Goal: Navigation & Orientation: Find specific page/section

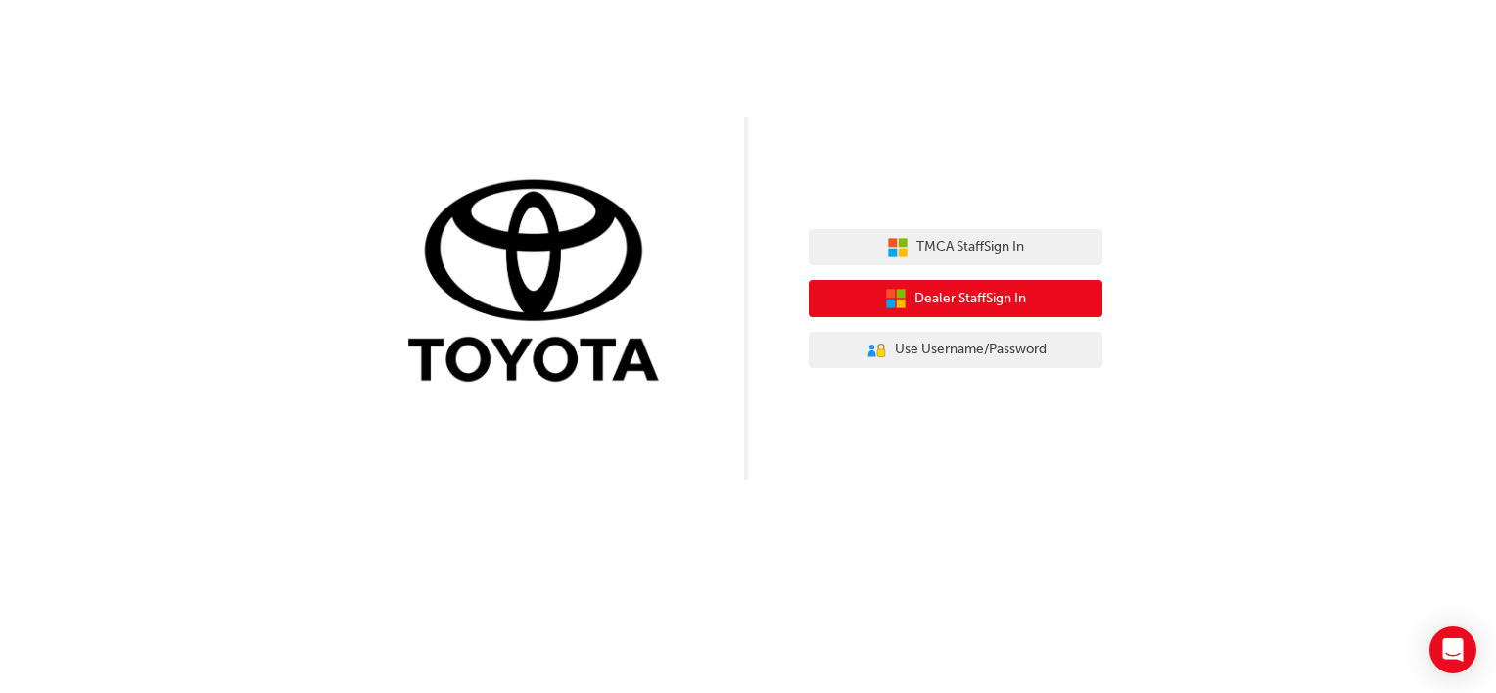
click at [1026, 298] on span "Dealer Staff Sign In" at bounding box center [970, 299] width 112 height 23
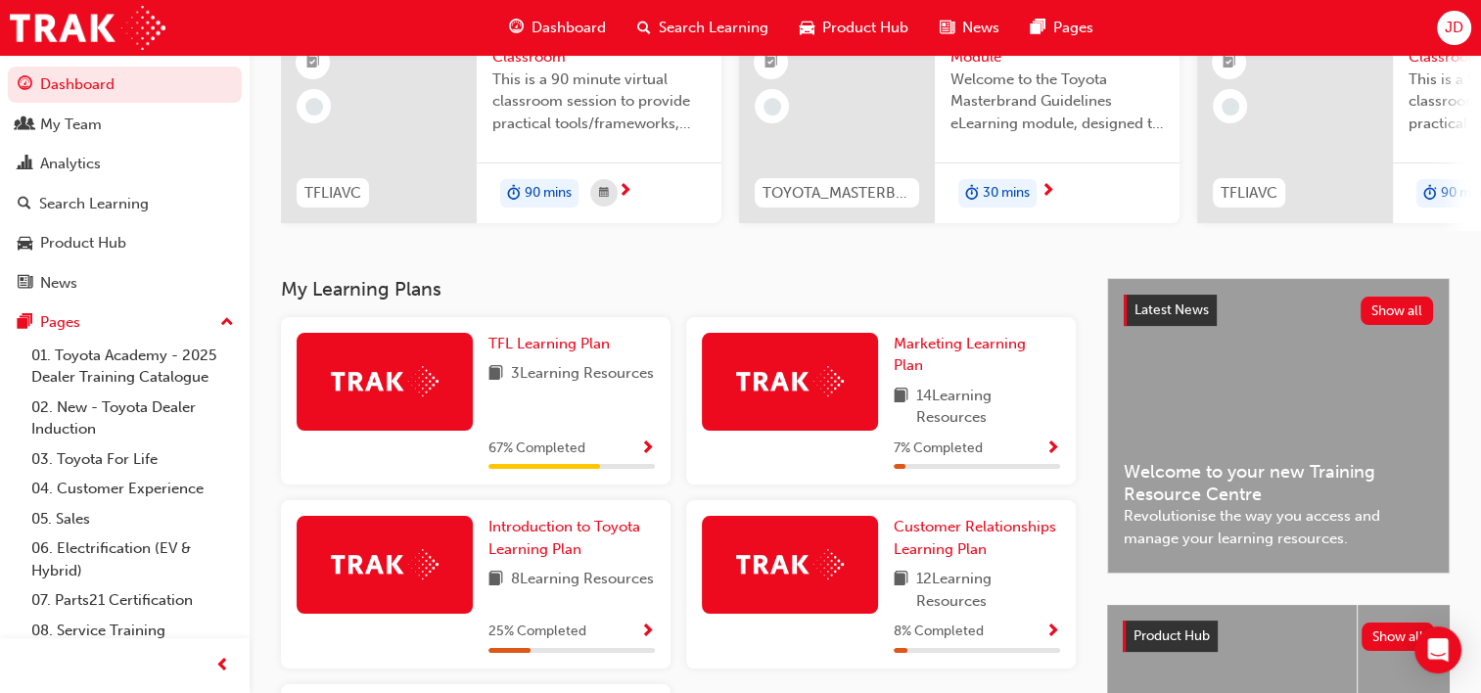
scroll to position [392, 0]
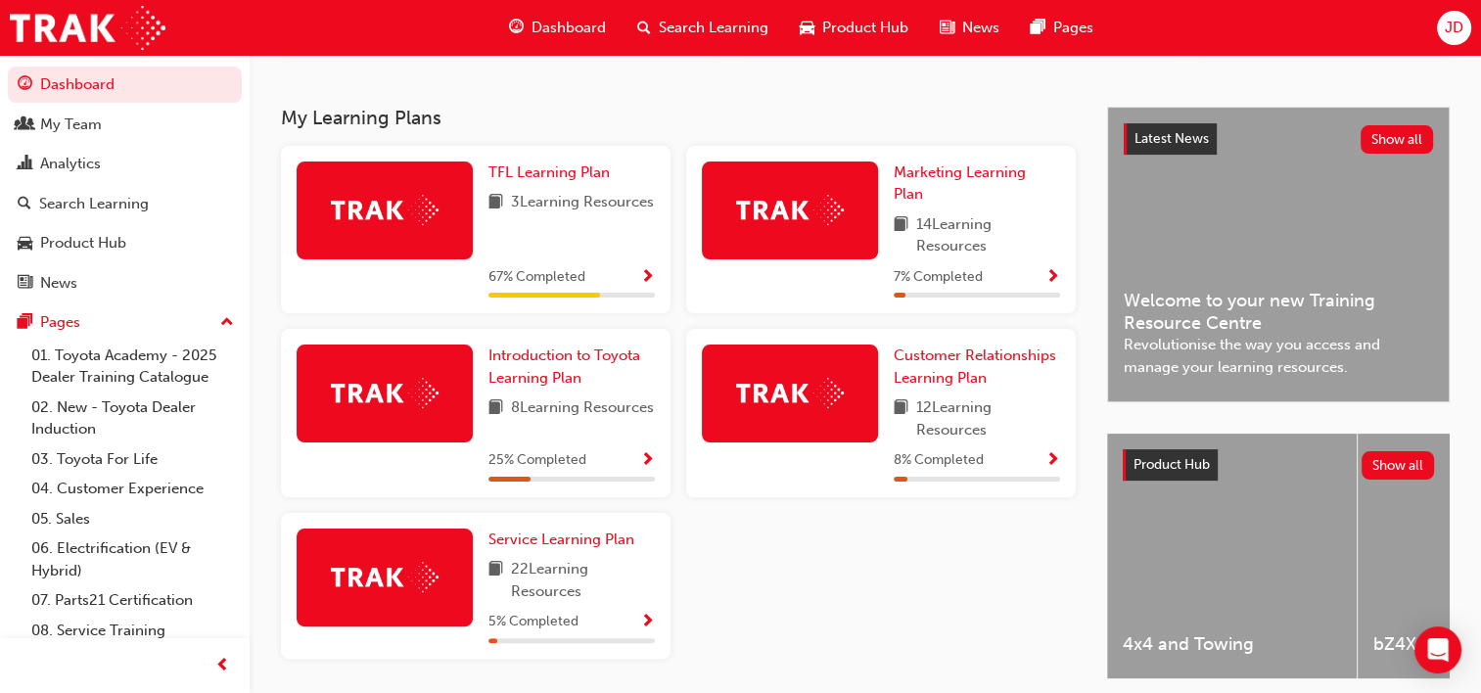
click at [546, 280] on span "67 % Completed" at bounding box center [536, 277] width 97 height 23
click at [651, 282] on span "Show Progress" at bounding box center [647, 278] width 15 height 18
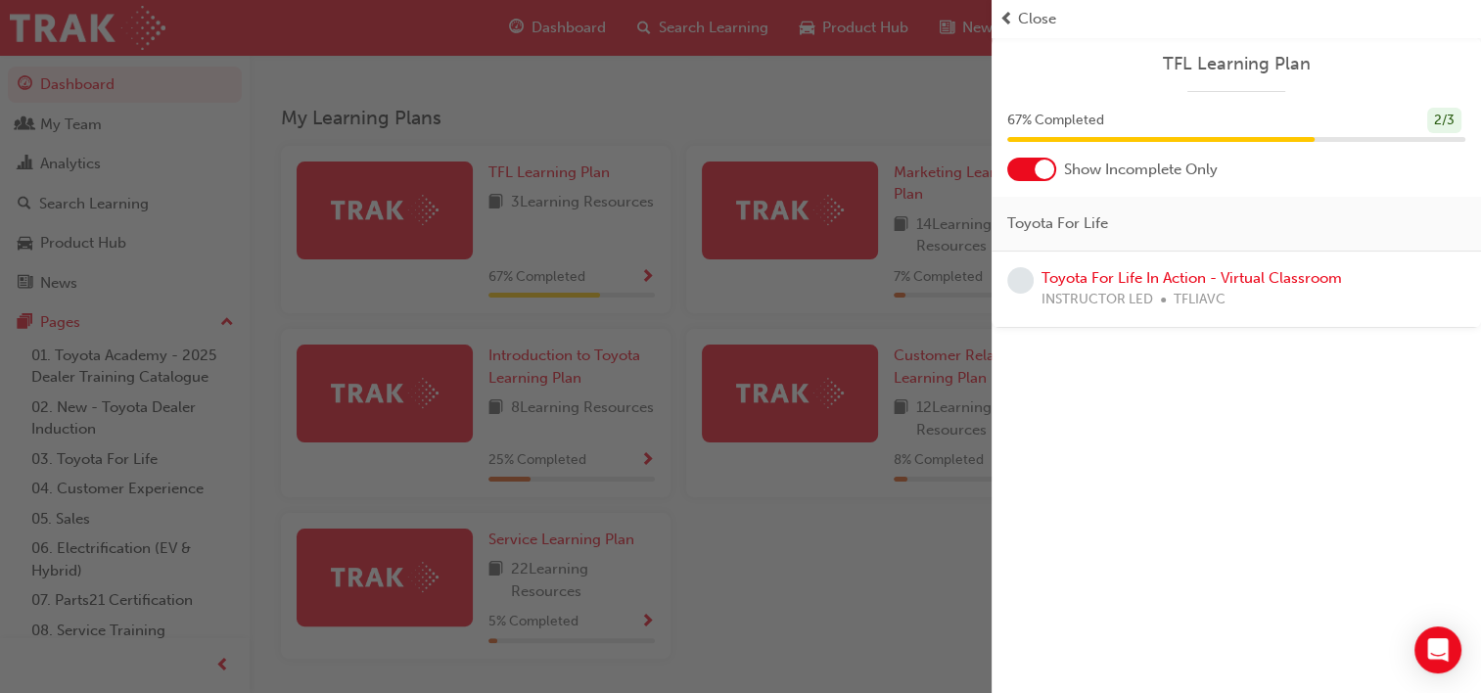
click at [807, 575] on div "button" at bounding box center [496, 346] width 992 height 693
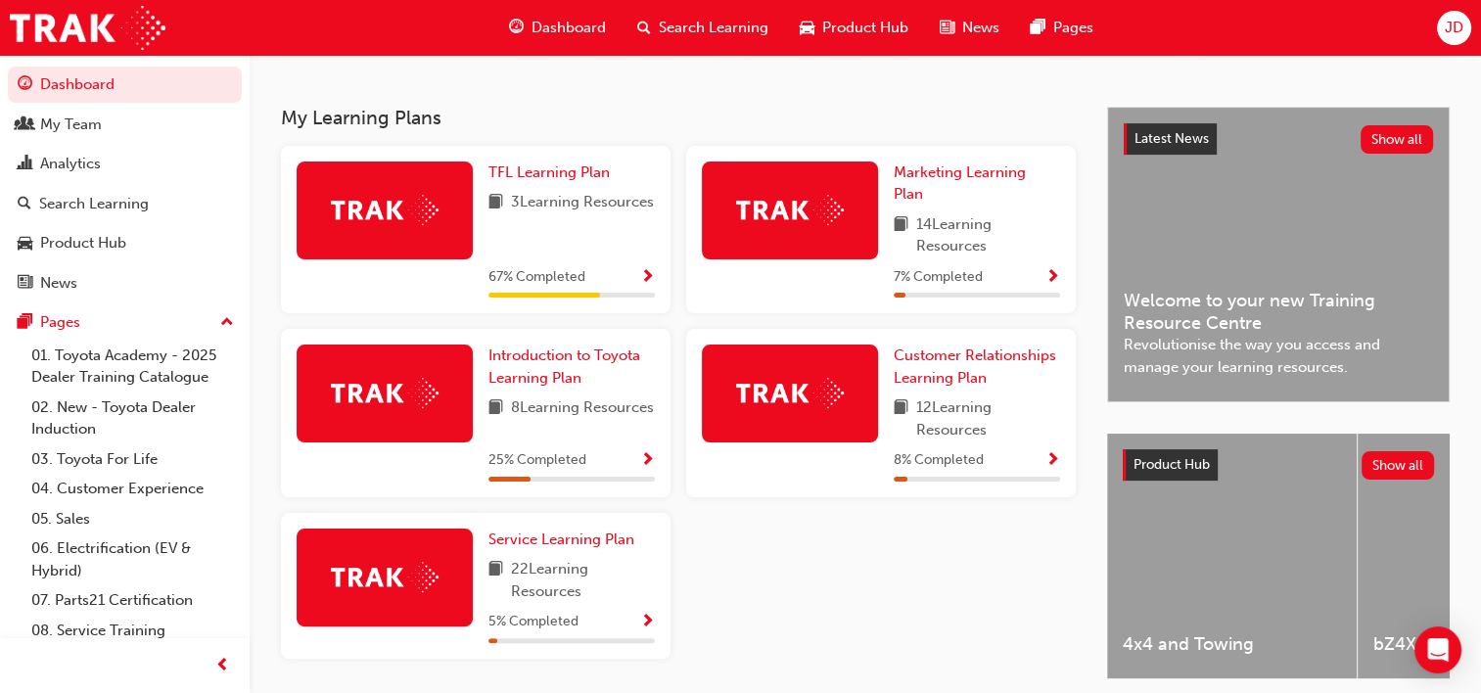
click at [1049, 279] on span "Show Progress" at bounding box center [1052, 278] width 15 height 18
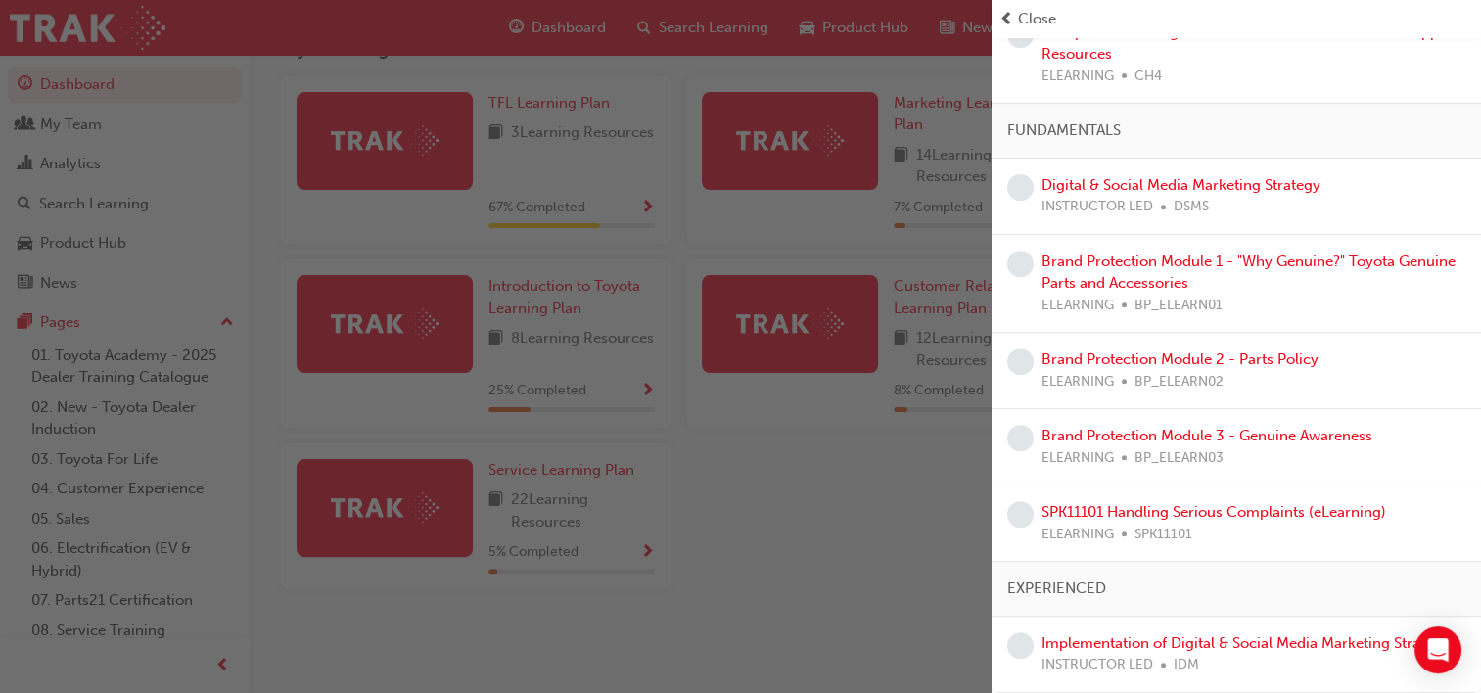
scroll to position [475, 0]
click at [787, 535] on div "button" at bounding box center [496, 346] width 992 height 693
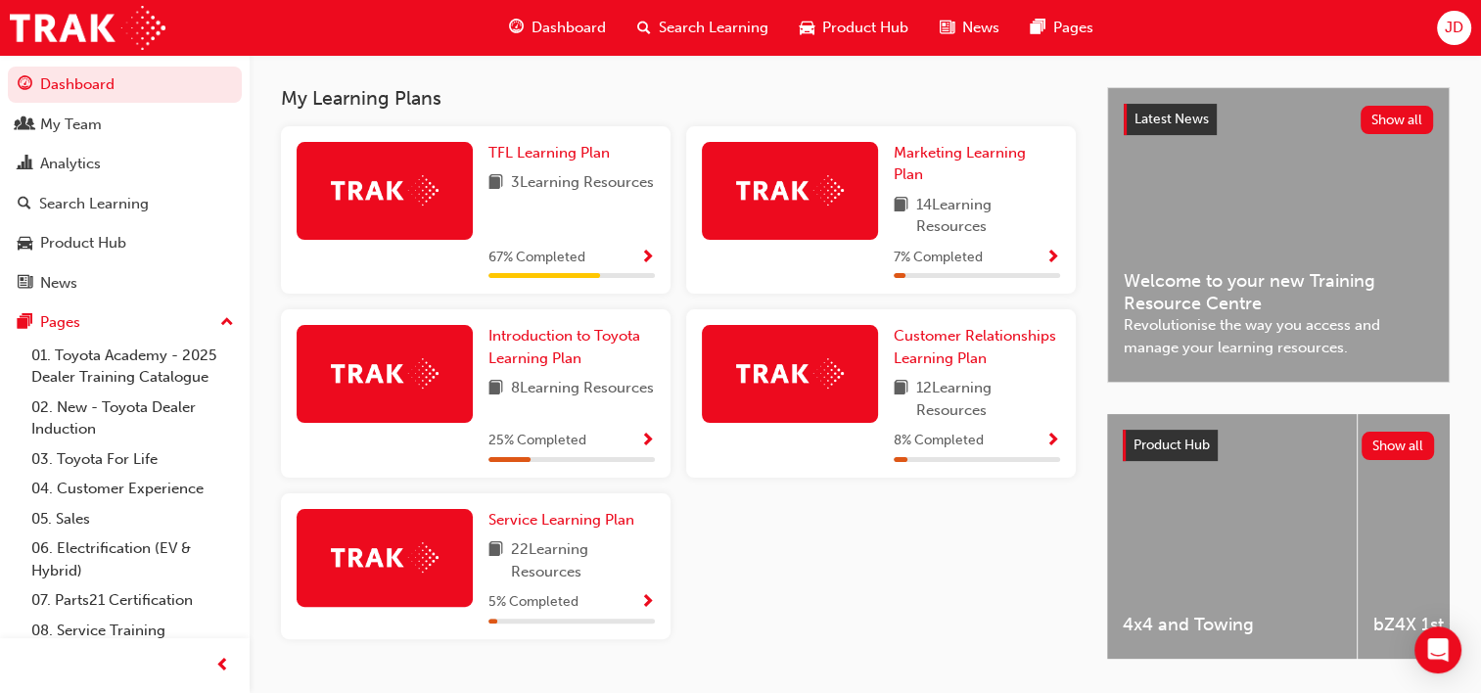
scroll to position [377, 0]
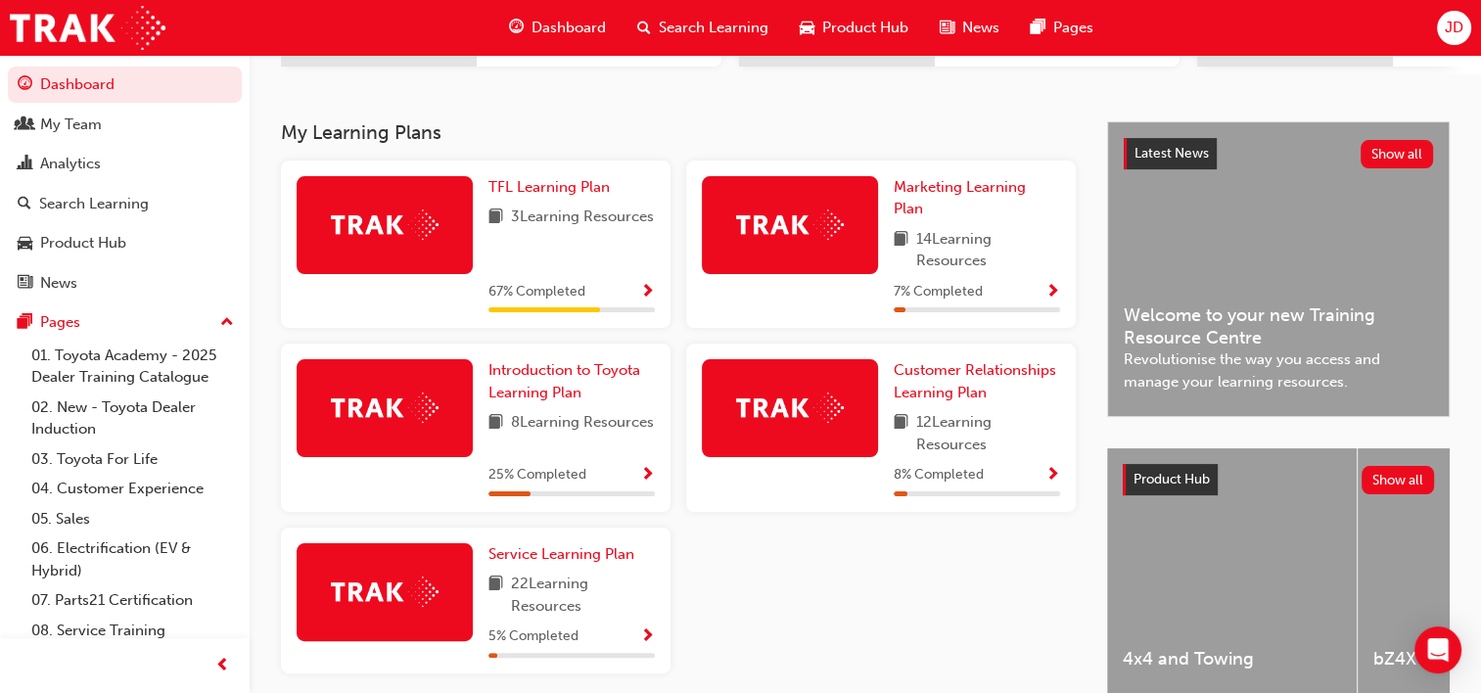
click at [649, 475] on span "Show Progress" at bounding box center [647, 476] width 15 height 18
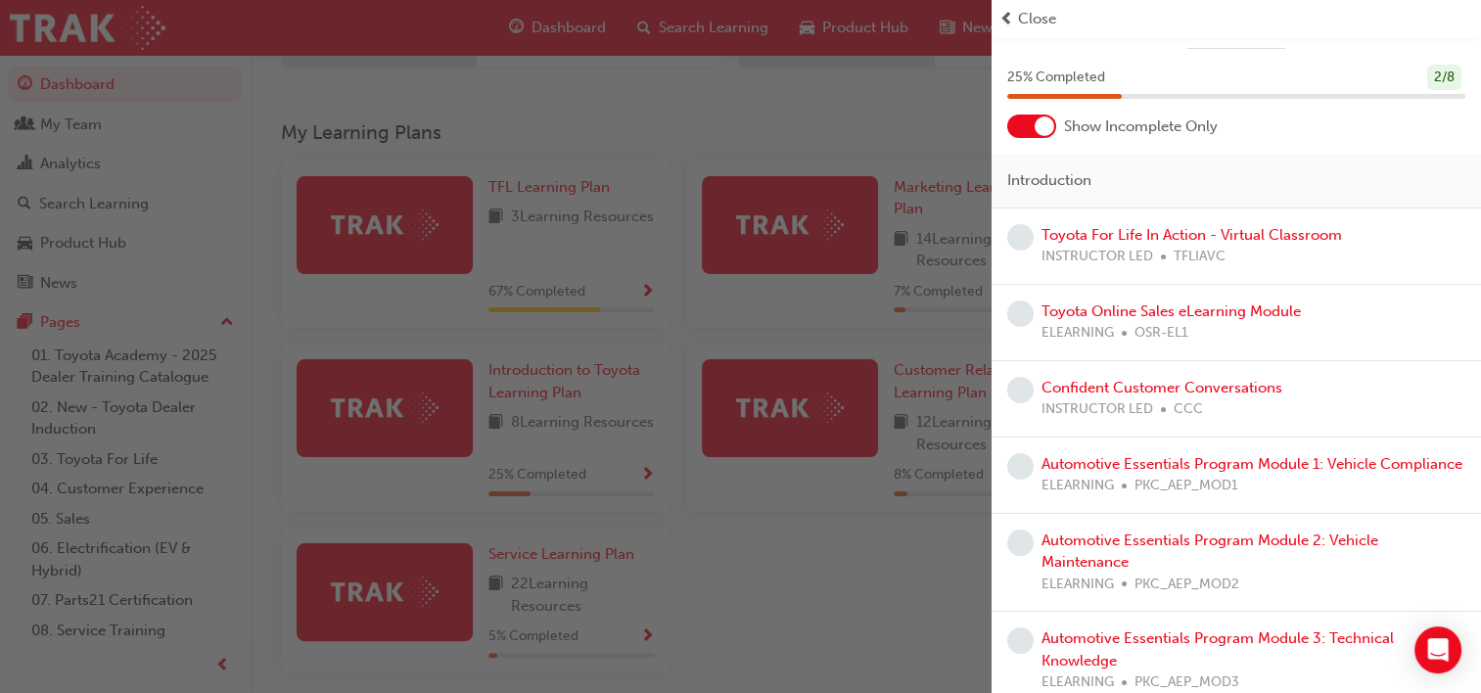
scroll to position [80, 0]
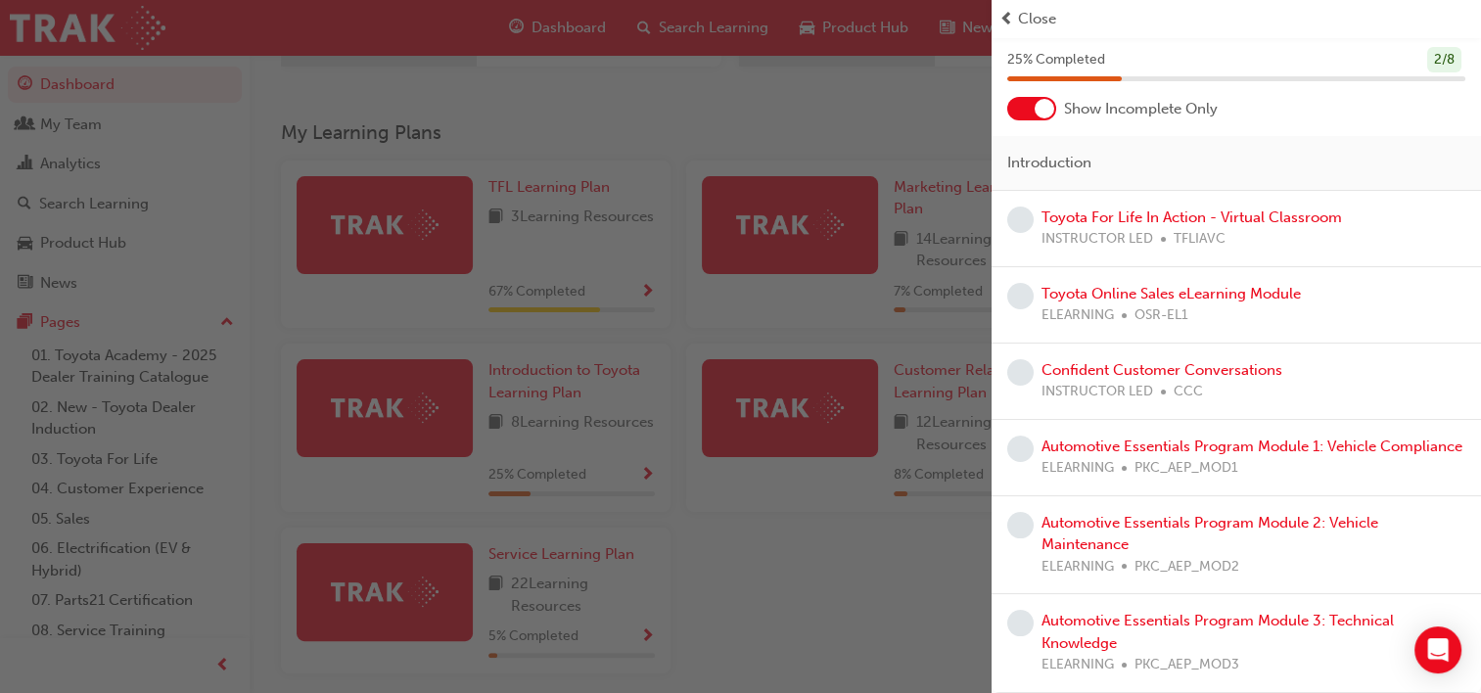
click at [791, 607] on div "button" at bounding box center [496, 346] width 992 height 693
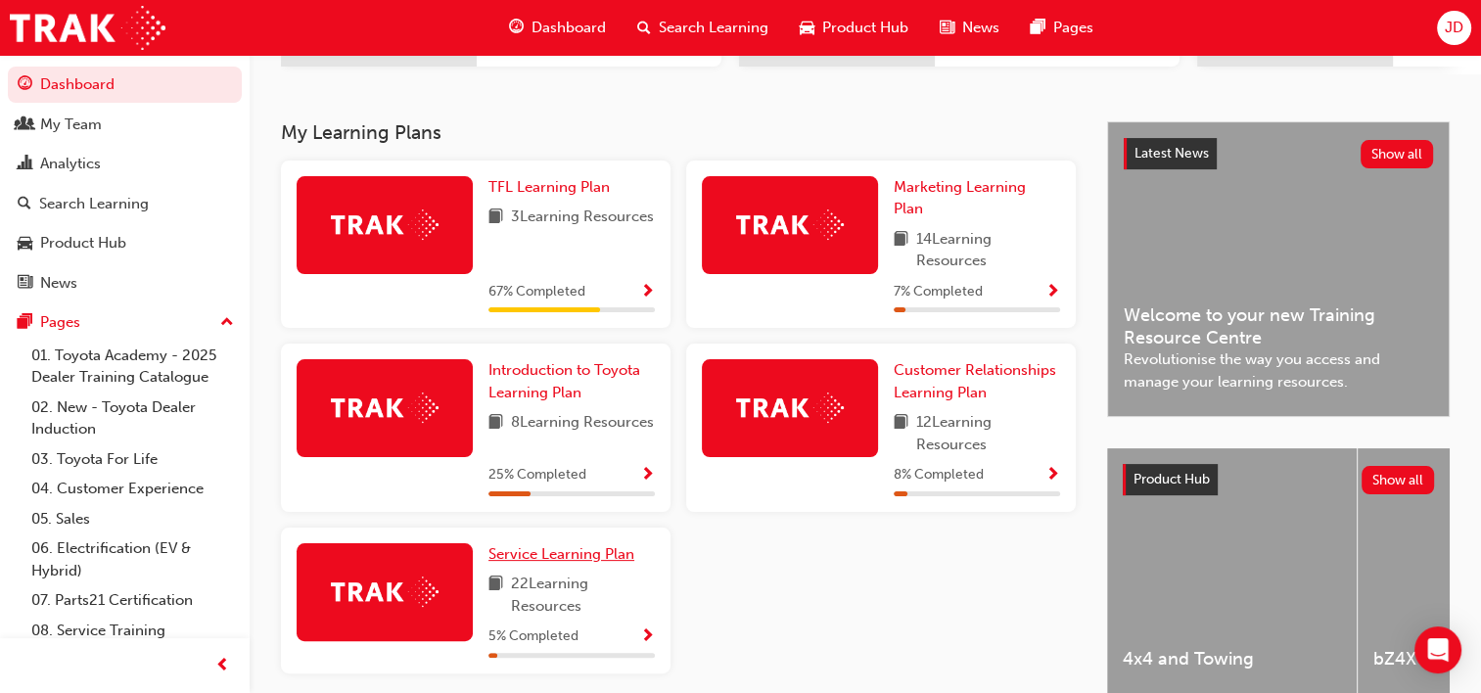
click at [533, 563] on span "Service Learning Plan" at bounding box center [561, 554] width 146 height 18
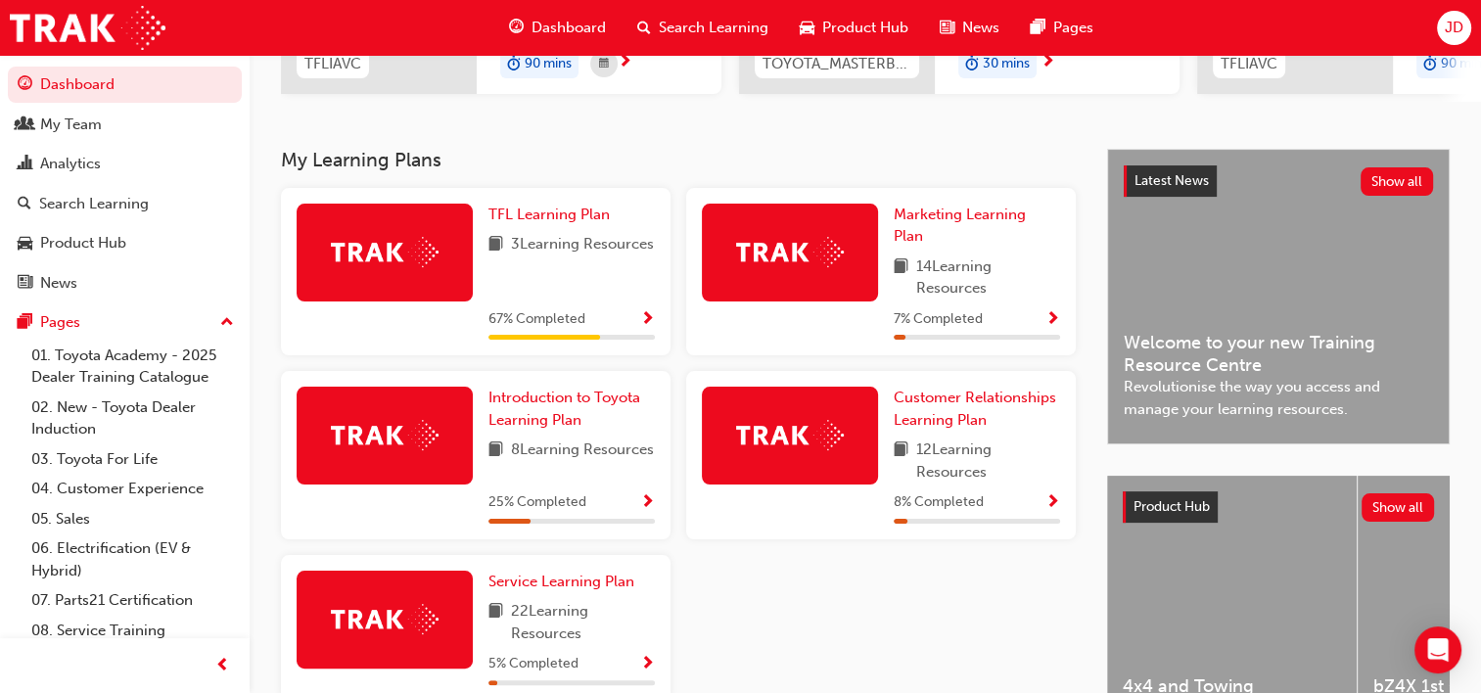
scroll to position [447, 0]
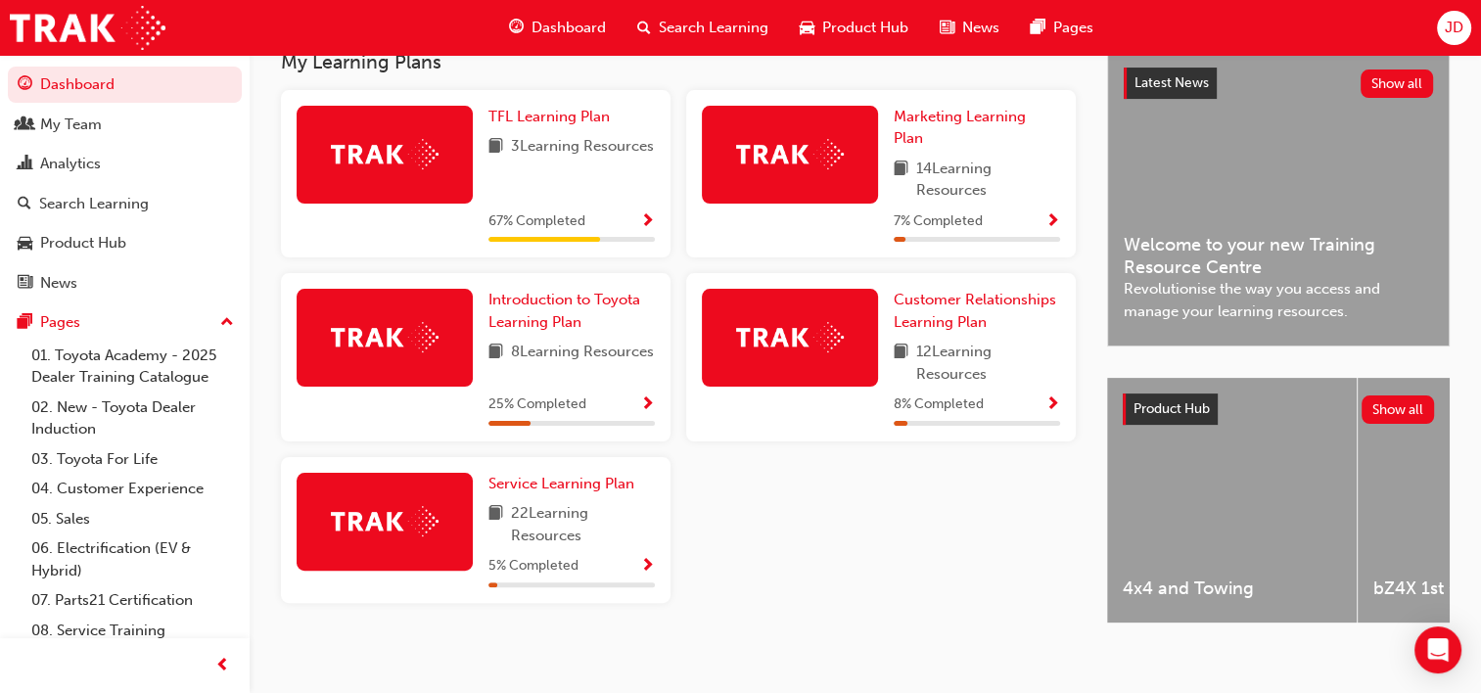
click at [1045, 401] on span "Show Progress" at bounding box center [1052, 405] width 15 height 18
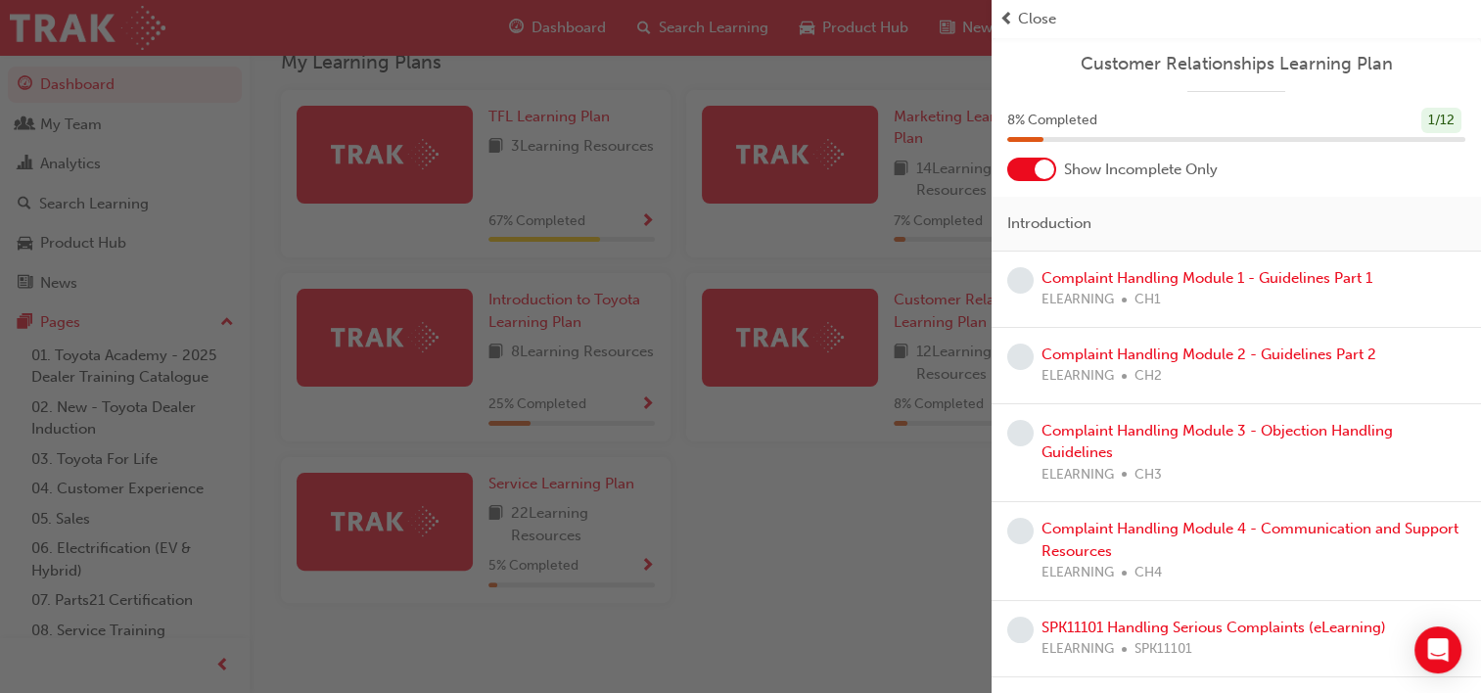
click at [791, 536] on div "button" at bounding box center [496, 346] width 992 height 693
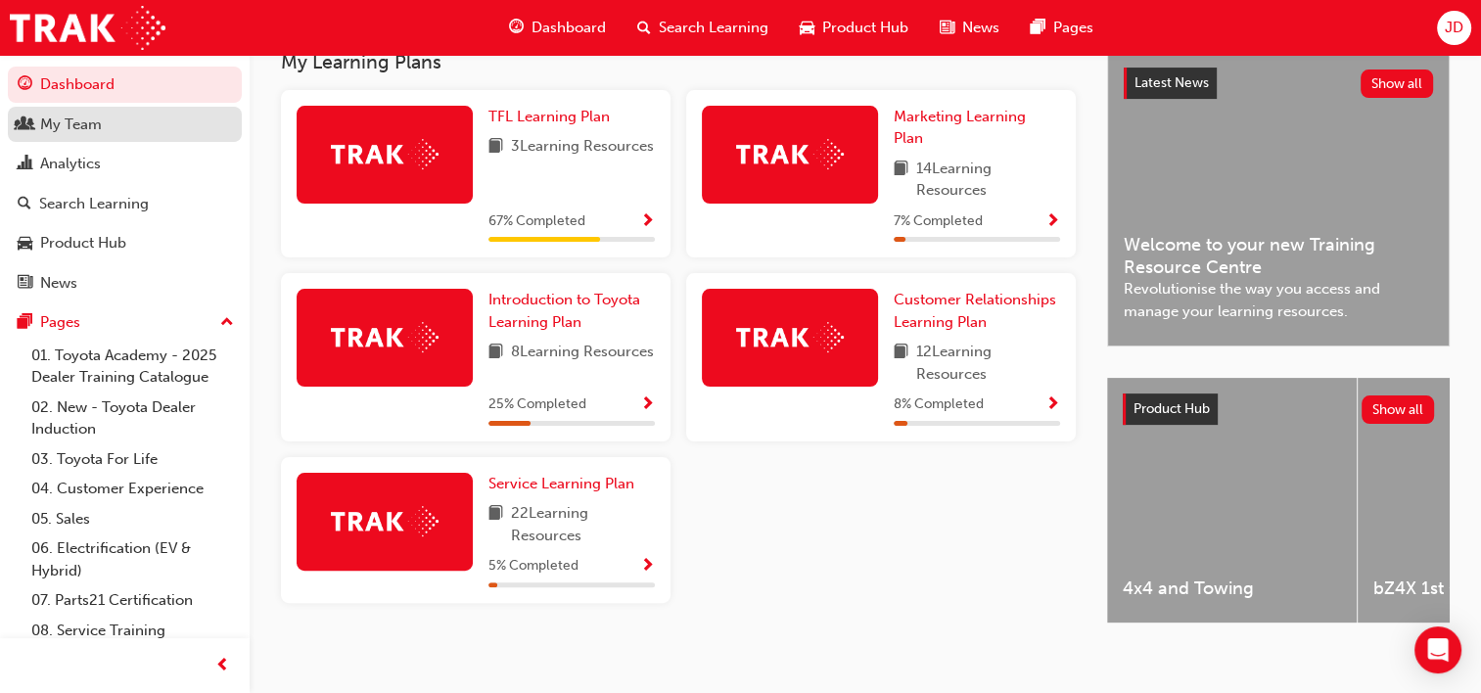
click at [69, 125] on div "My Team" at bounding box center [71, 125] width 62 height 23
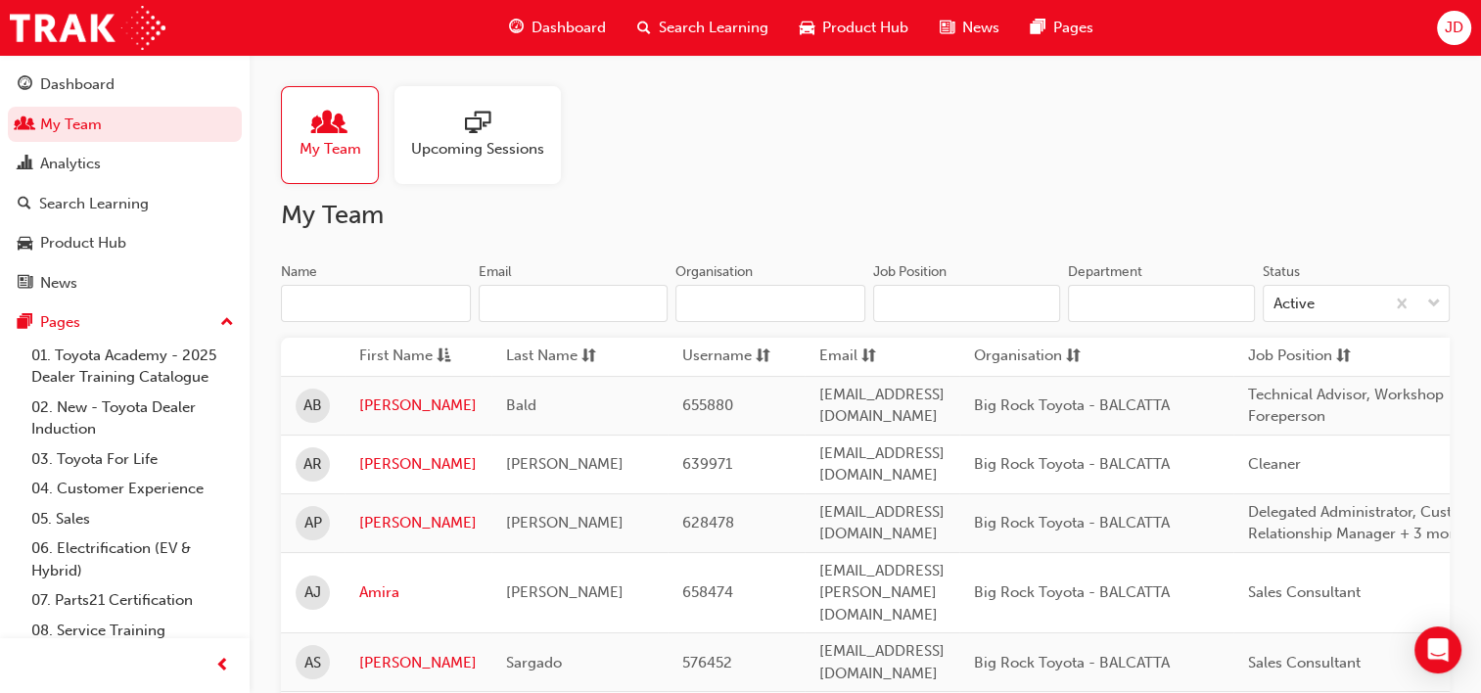
click at [483, 135] on span "sessionType_ONLINE_URL-icon" at bounding box center [477, 124] width 25 height 27
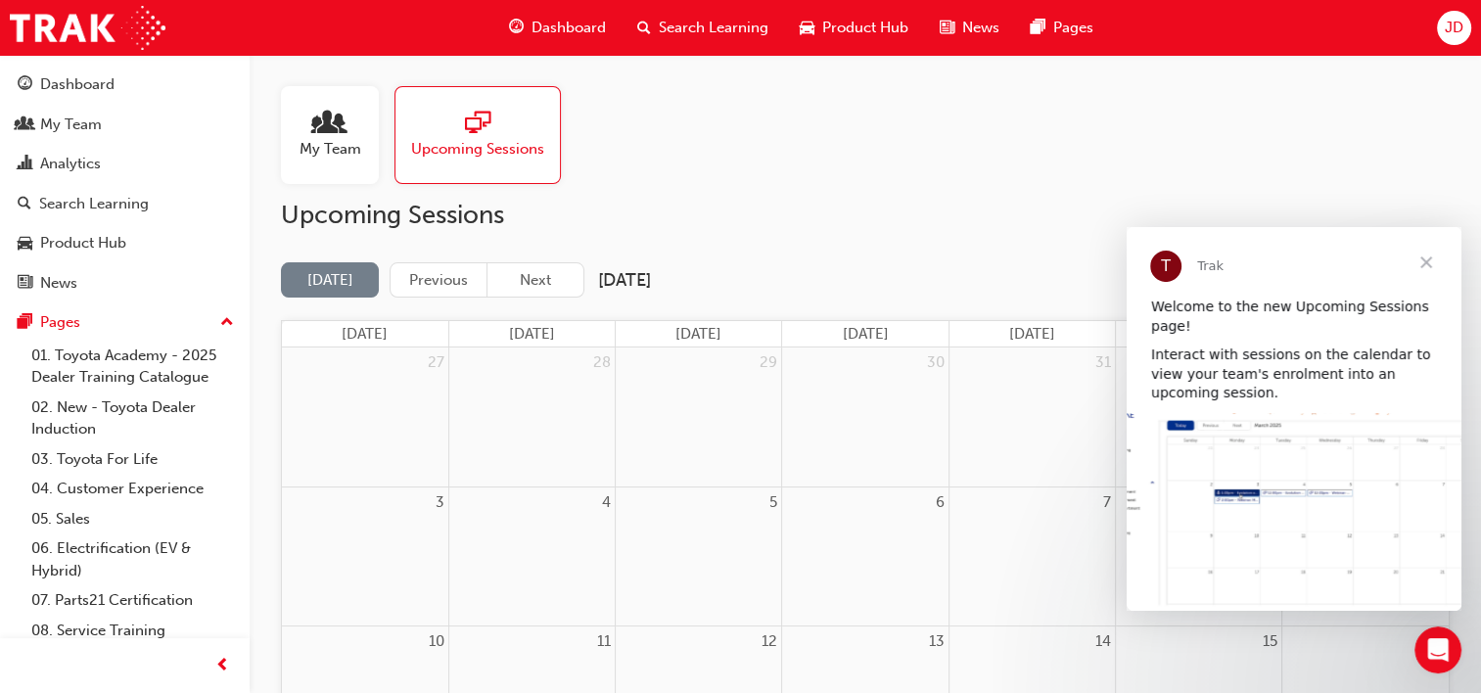
click at [1427, 255] on span "Close" at bounding box center [1426, 262] width 70 height 70
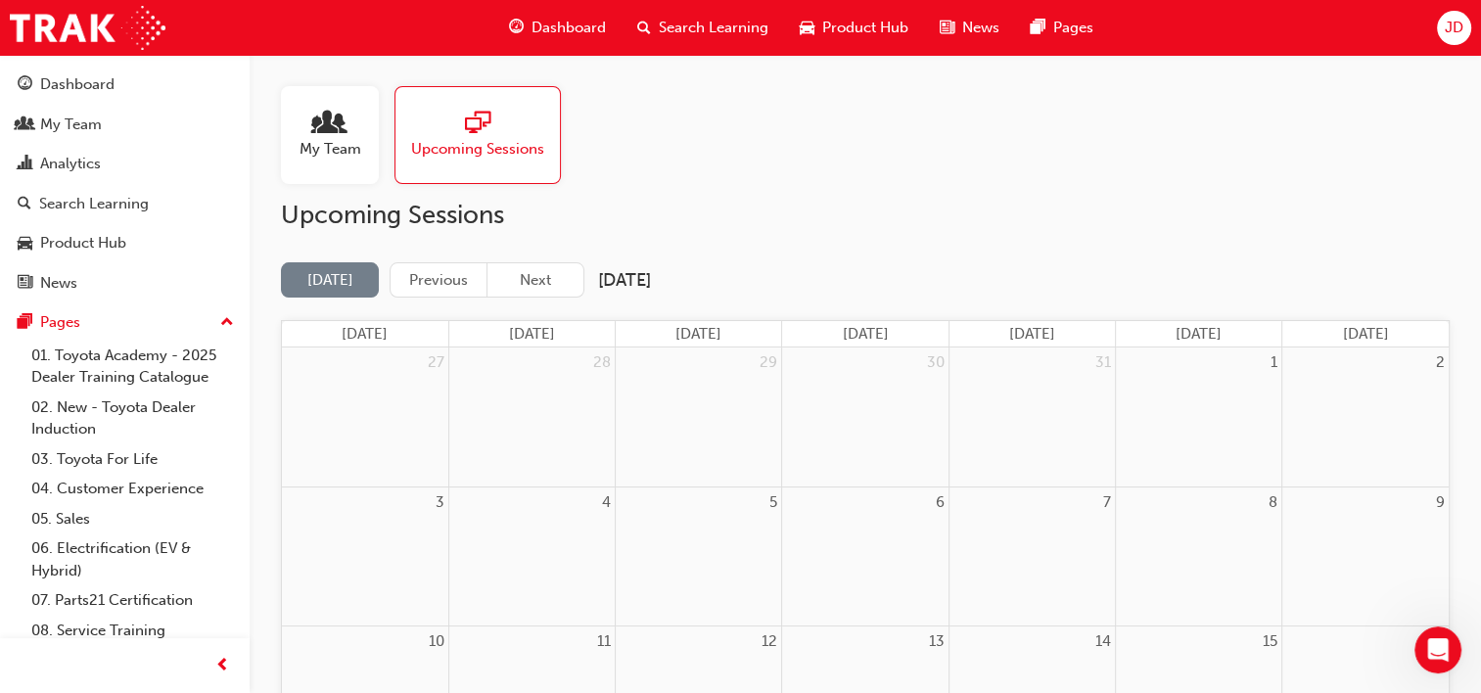
click at [1453, 20] on span "JD" at bounding box center [1454, 28] width 19 height 23
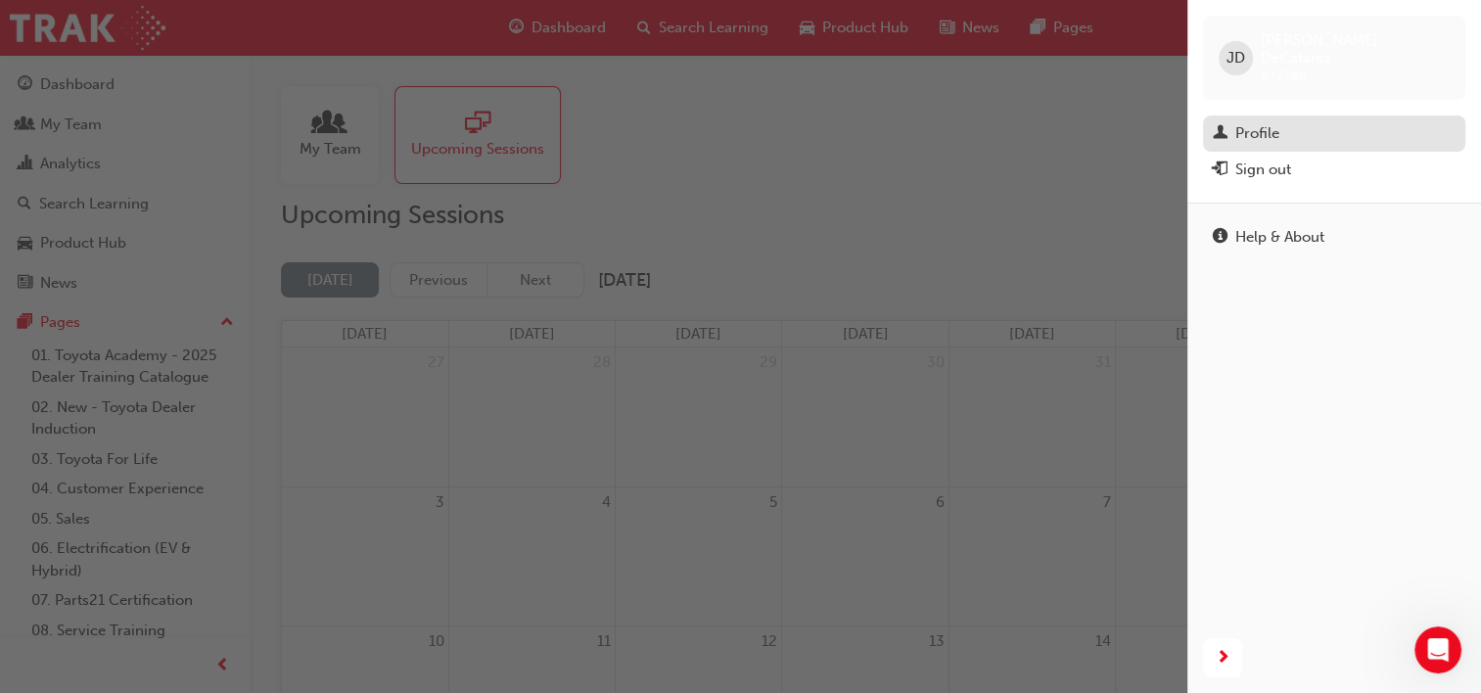
click at [1260, 122] on div "Profile" at bounding box center [1257, 133] width 44 height 23
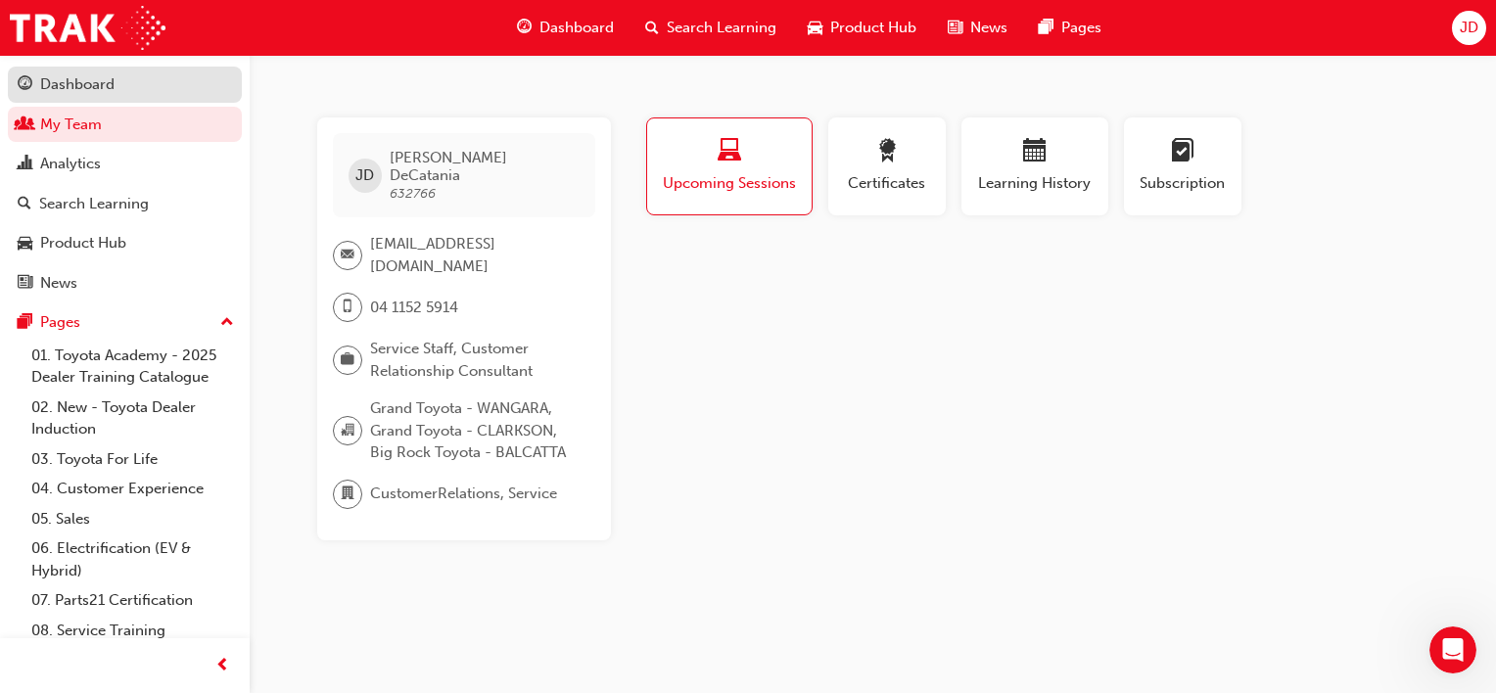
click at [106, 88] on div "Dashboard" at bounding box center [77, 84] width 74 height 23
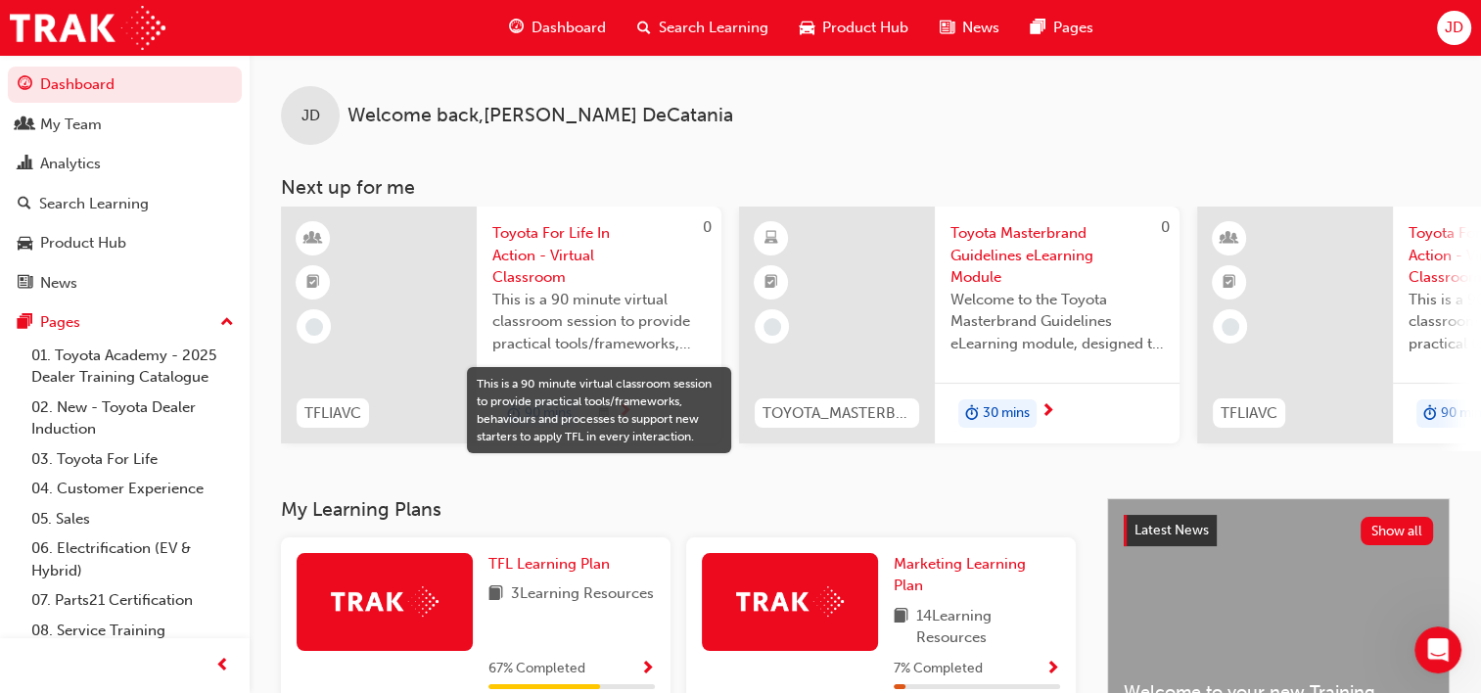
click at [701, 28] on span "Search Learning" at bounding box center [714, 28] width 110 height 23
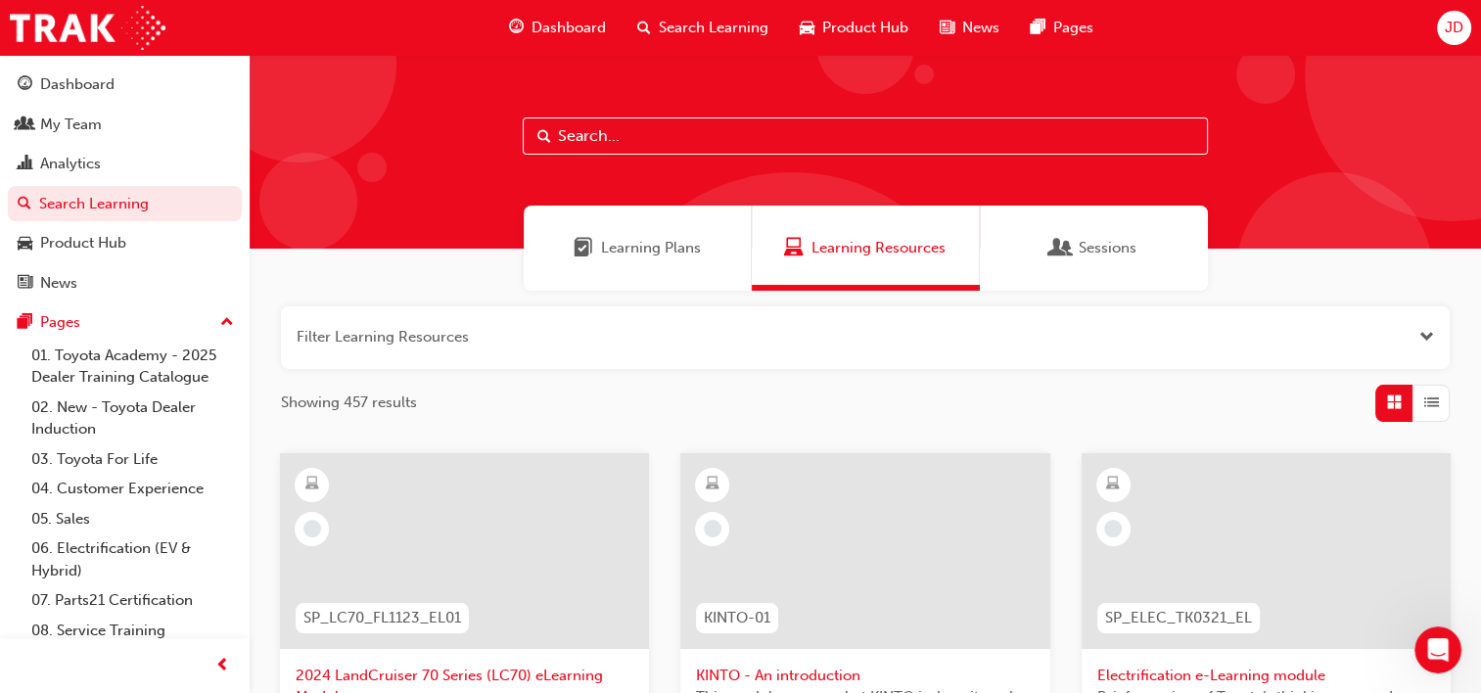
click at [626, 248] on span "Learning Plans" at bounding box center [651, 248] width 100 height 23
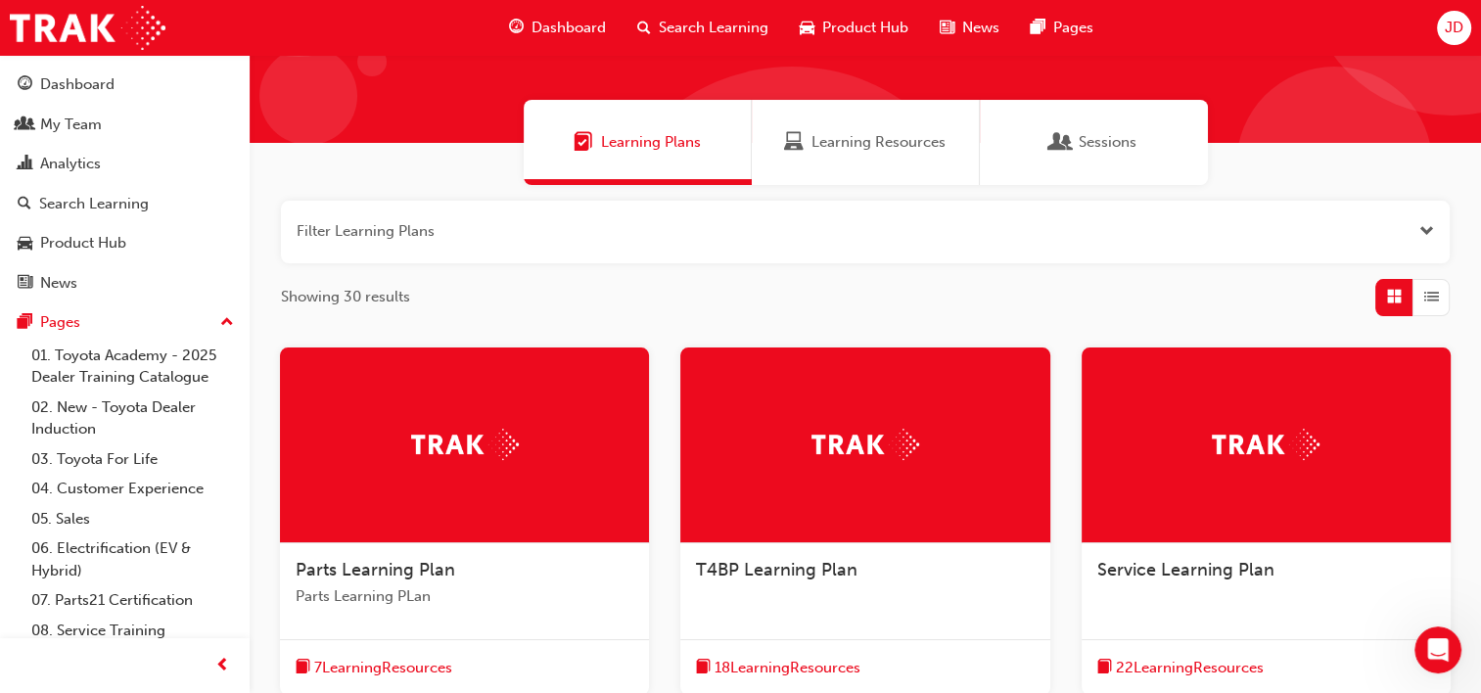
scroll to position [98, 0]
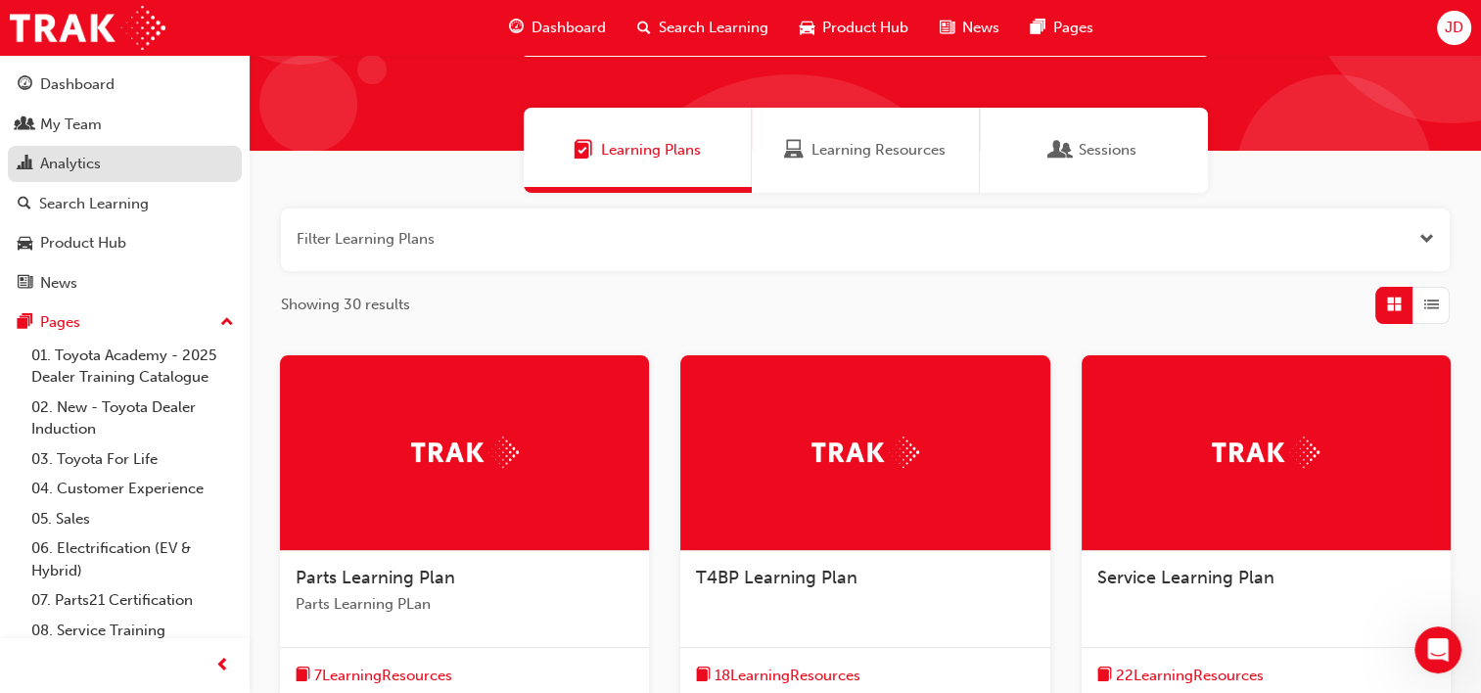
click at [107, 161] on div "Analytics" at bounding box center [125, 164] width 214 height 24
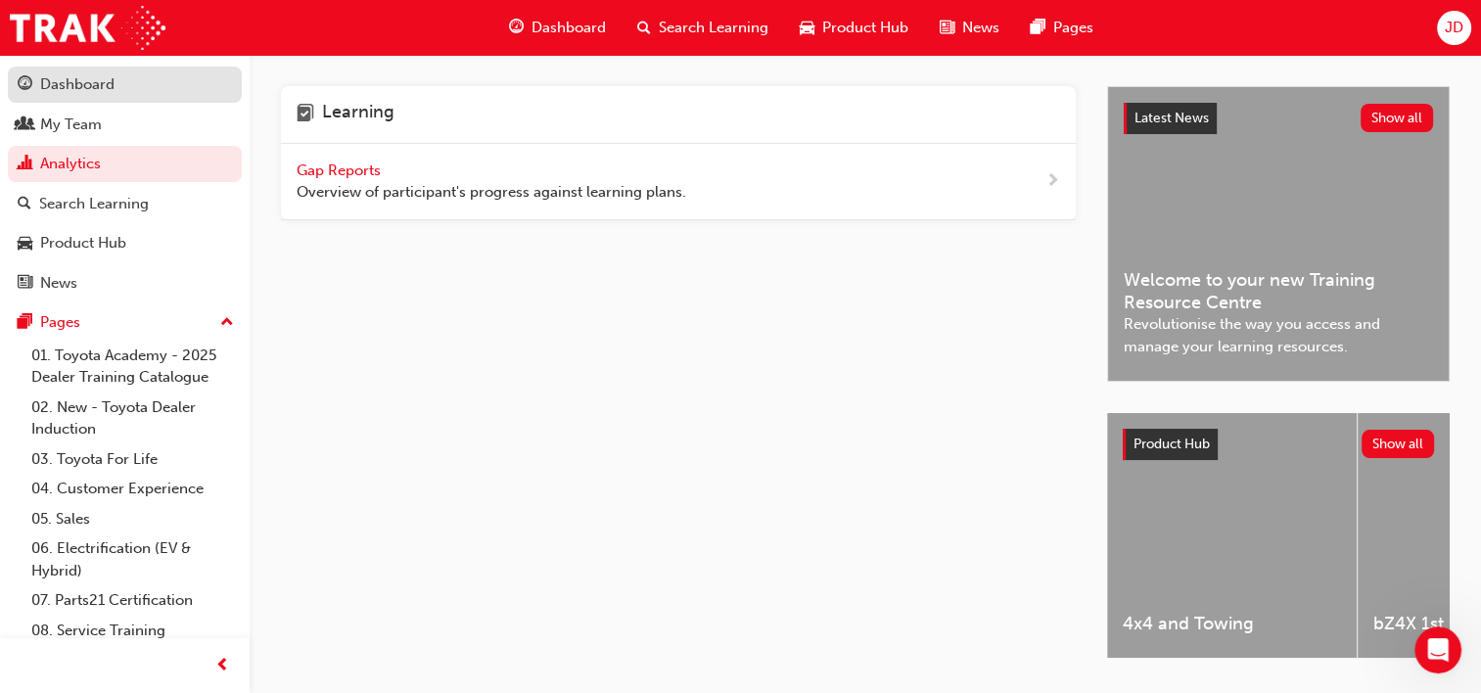
click at [74, 81] on div "Dashboard" at bounding box center [77, 84] width 74 height 23
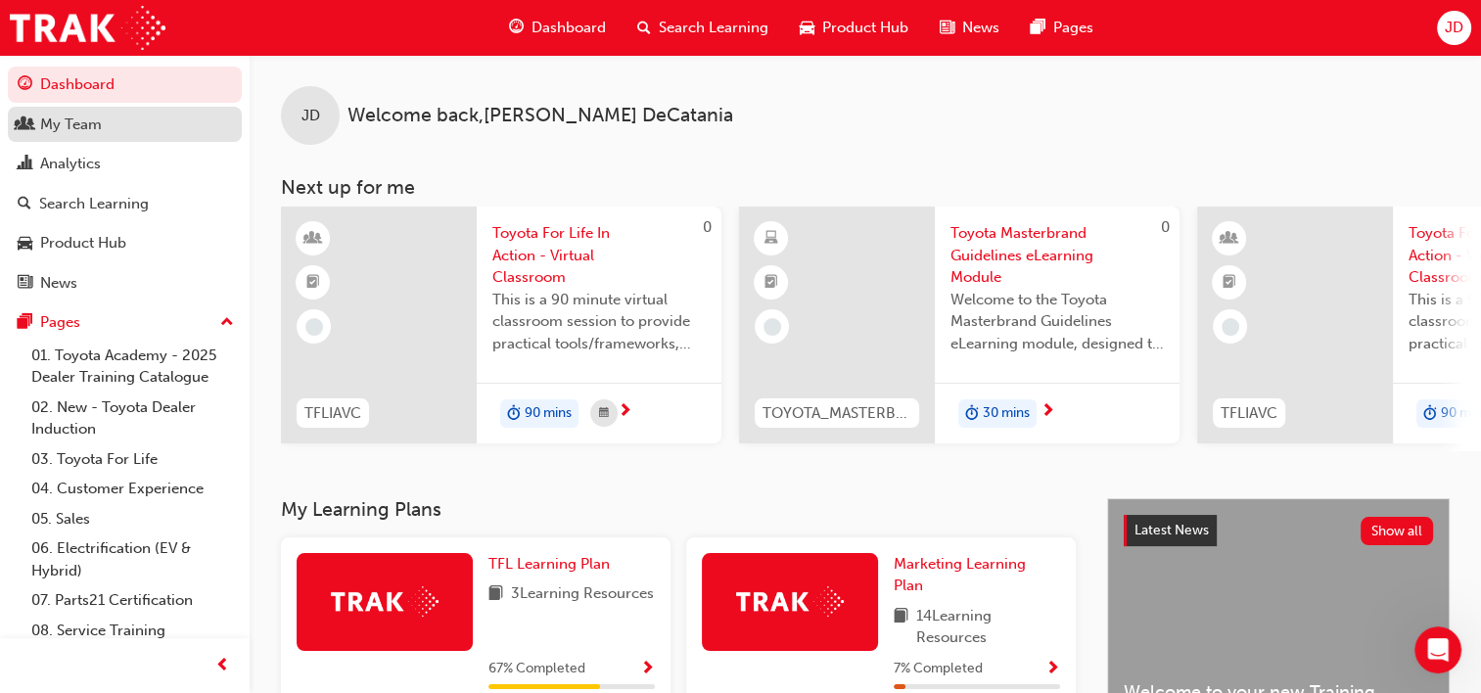
click at [77, 123] on div "My Team" at bounding box center [71, 125] width 62 height 23
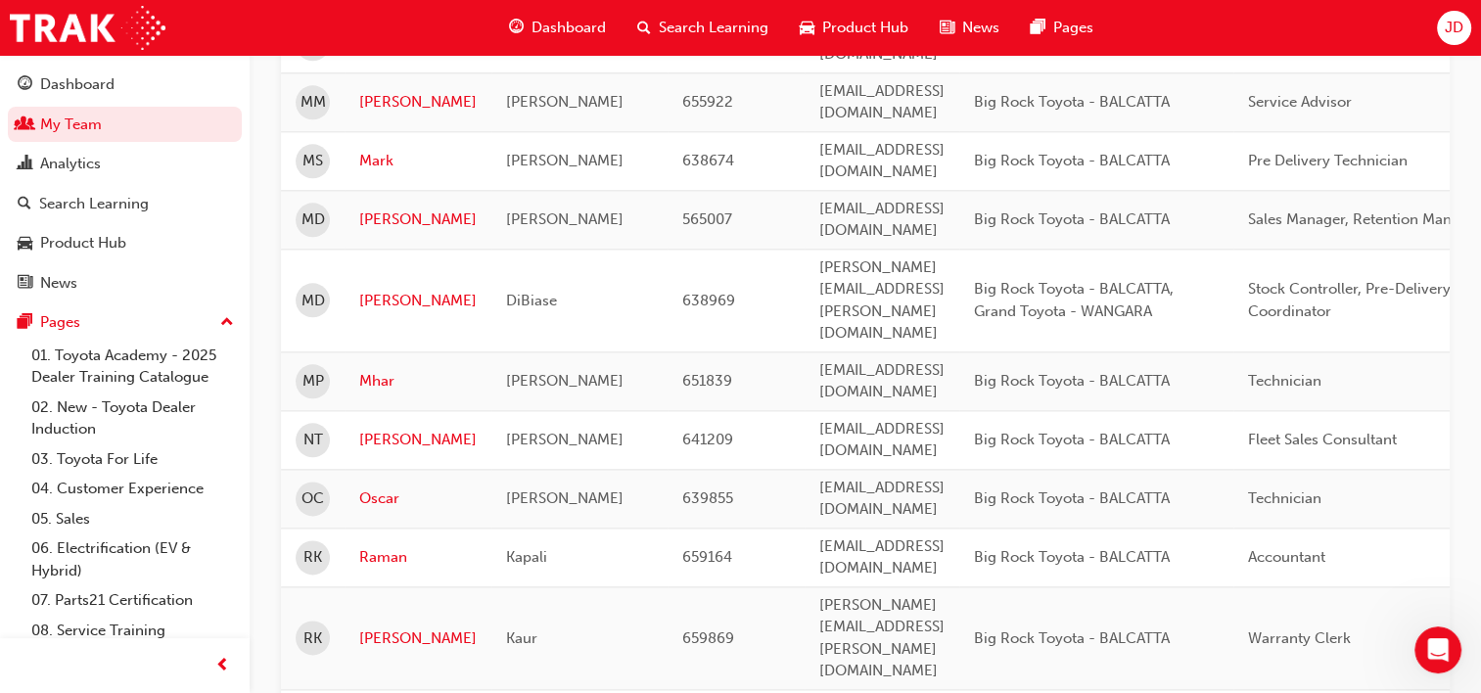
scroll to position [2349, 0]
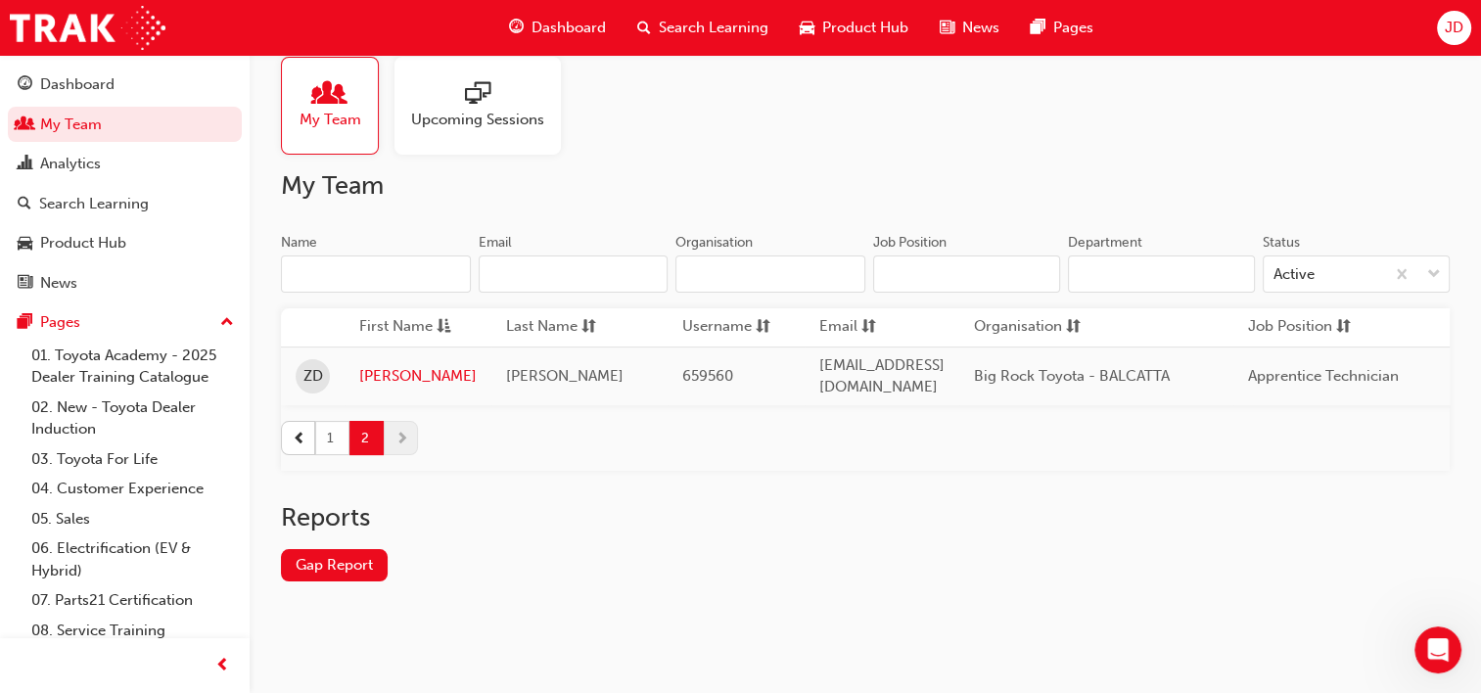
click at [333, 427] on button "1" at bounding box center [332, 438] width 34 height 34
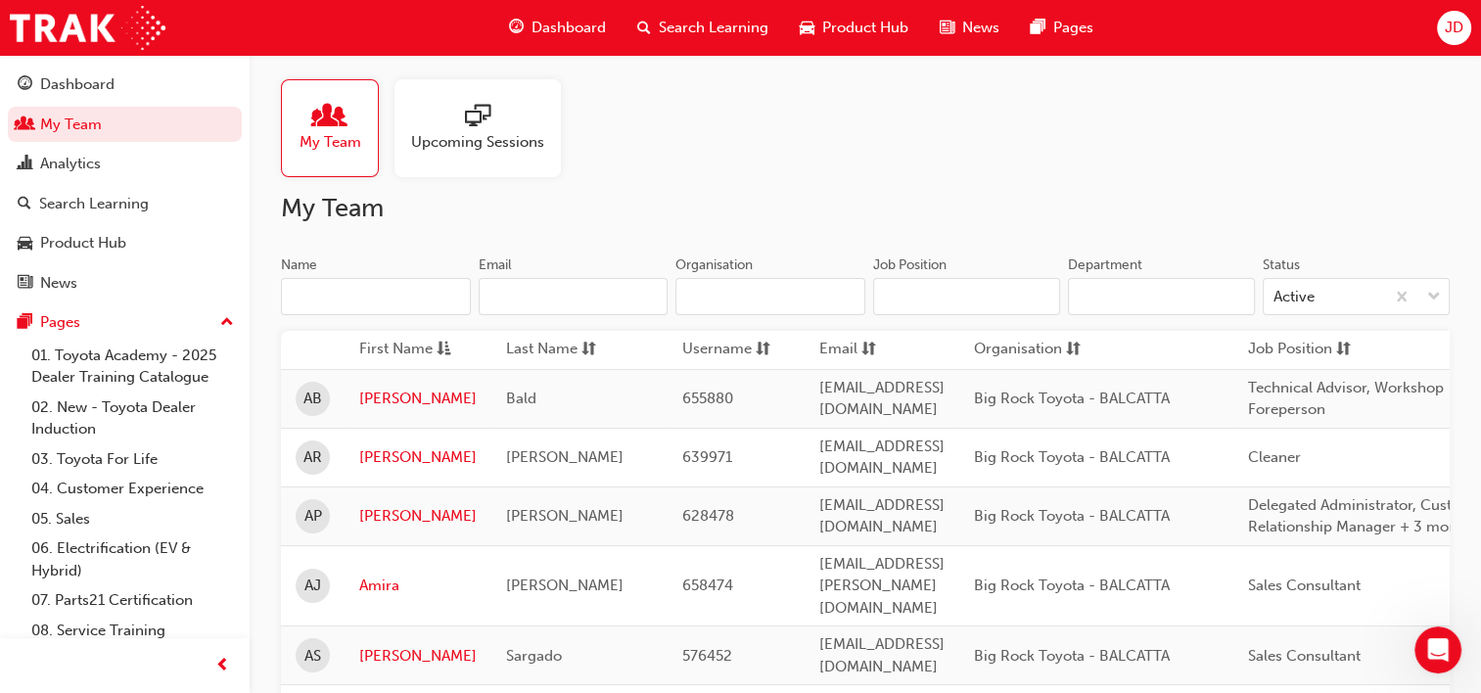
scroll to position [0, 0]
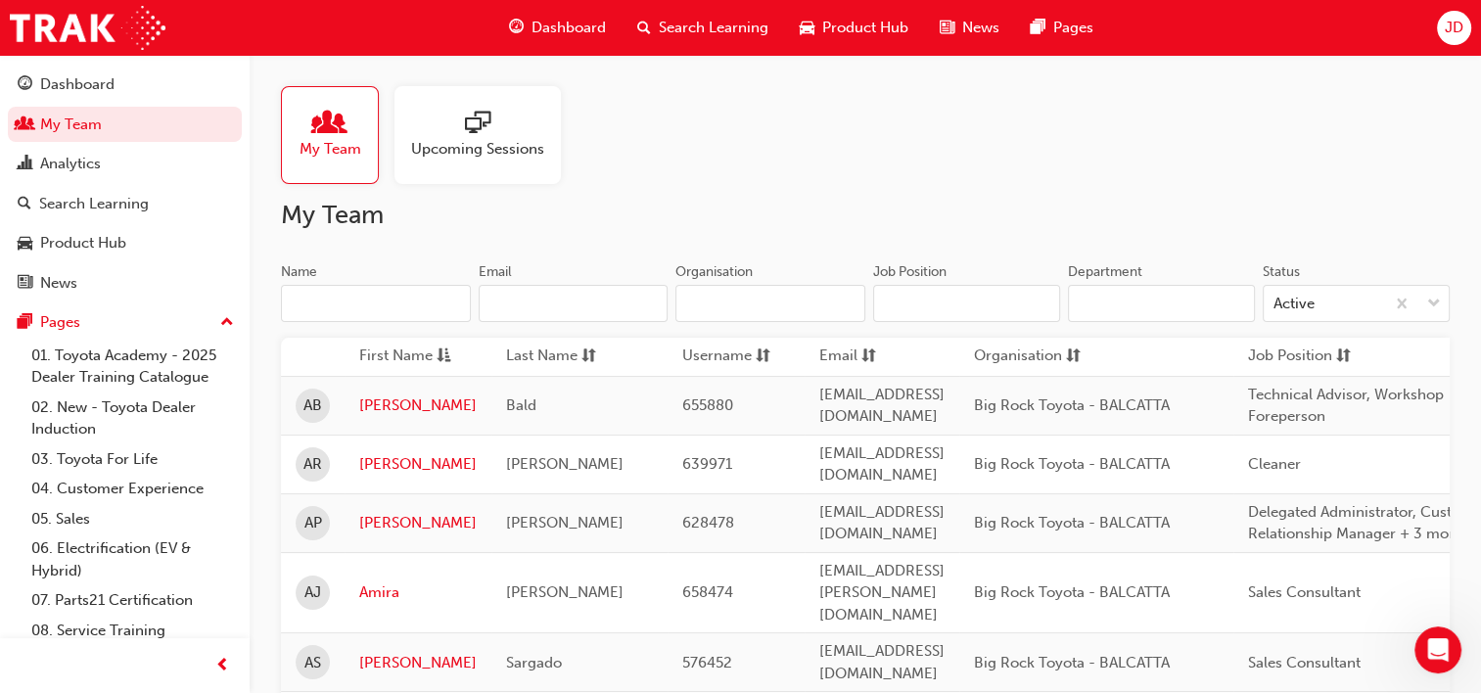
click at [496, 153] on span "Upcoming Sessions" at bounding box center [477, 149] width 133 height 23
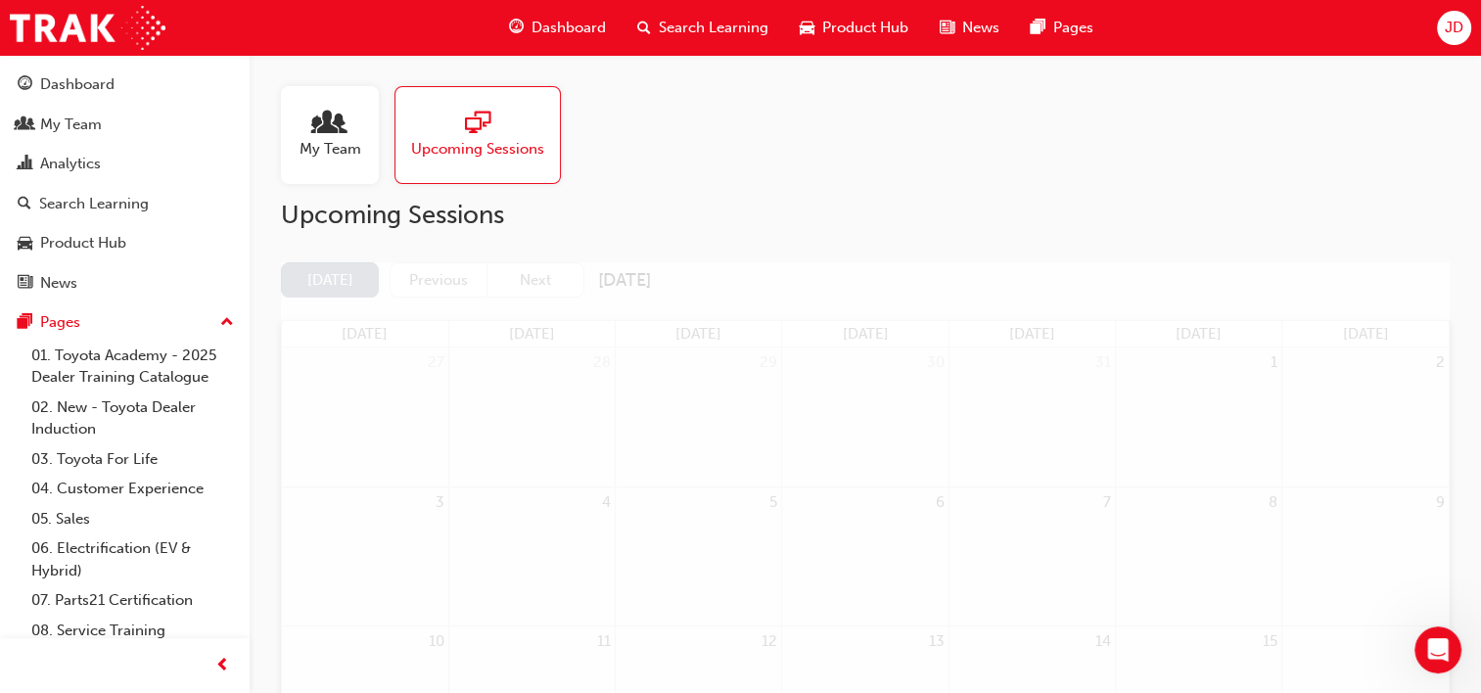
click at [569, 31] on span "Dashboard" at bounding box center [569, 28] width 74 height 23
